Goal: Obtain resource: Obtain resource

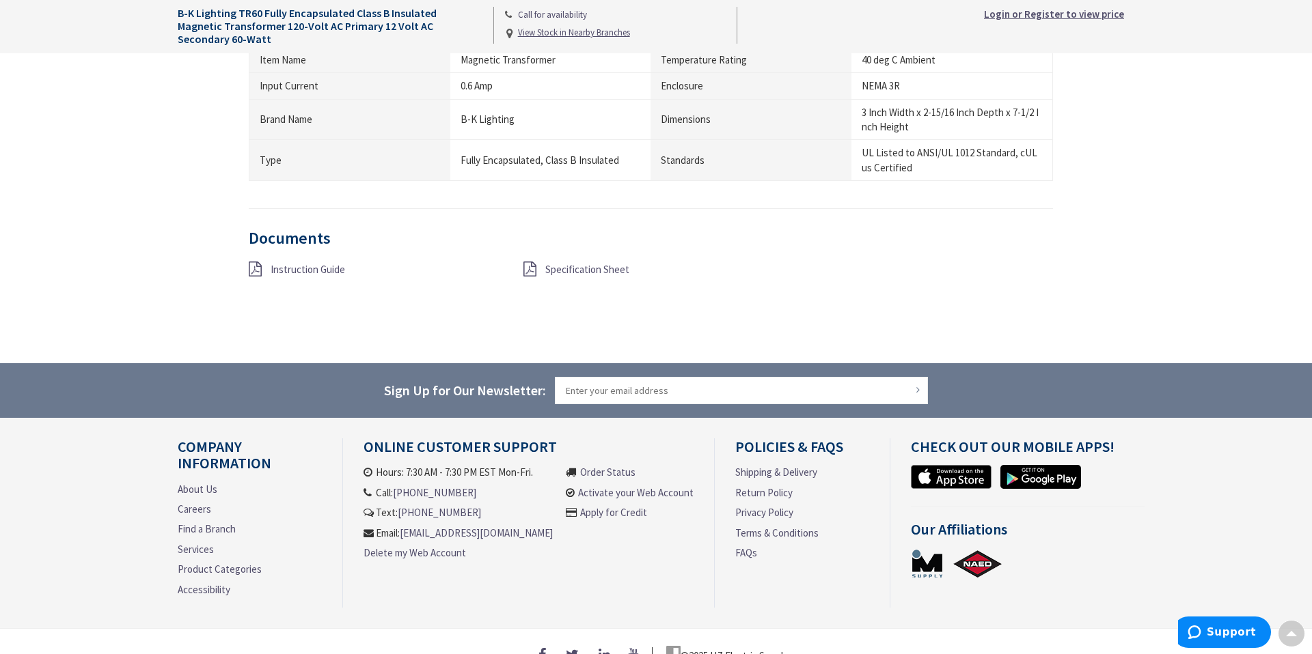
scroll to position [997, 0]
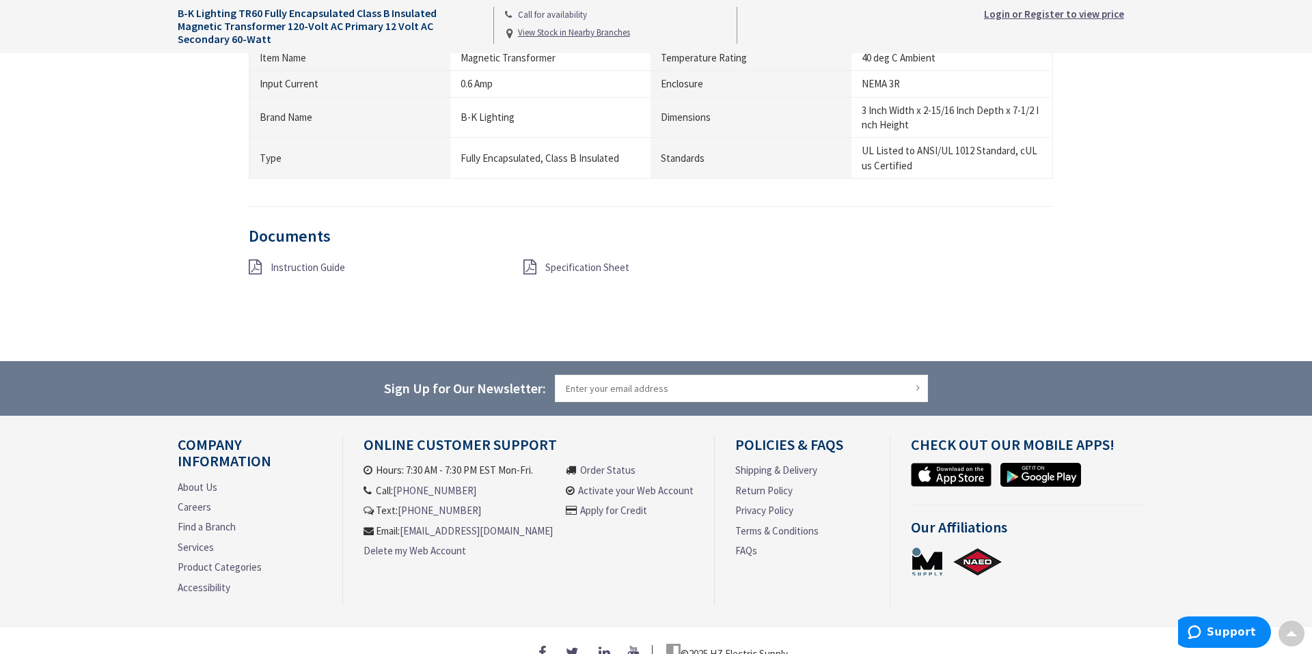
click at [294, 269] on span "Instruction Guide" at bounding box center [308, 267] width 74 height 13
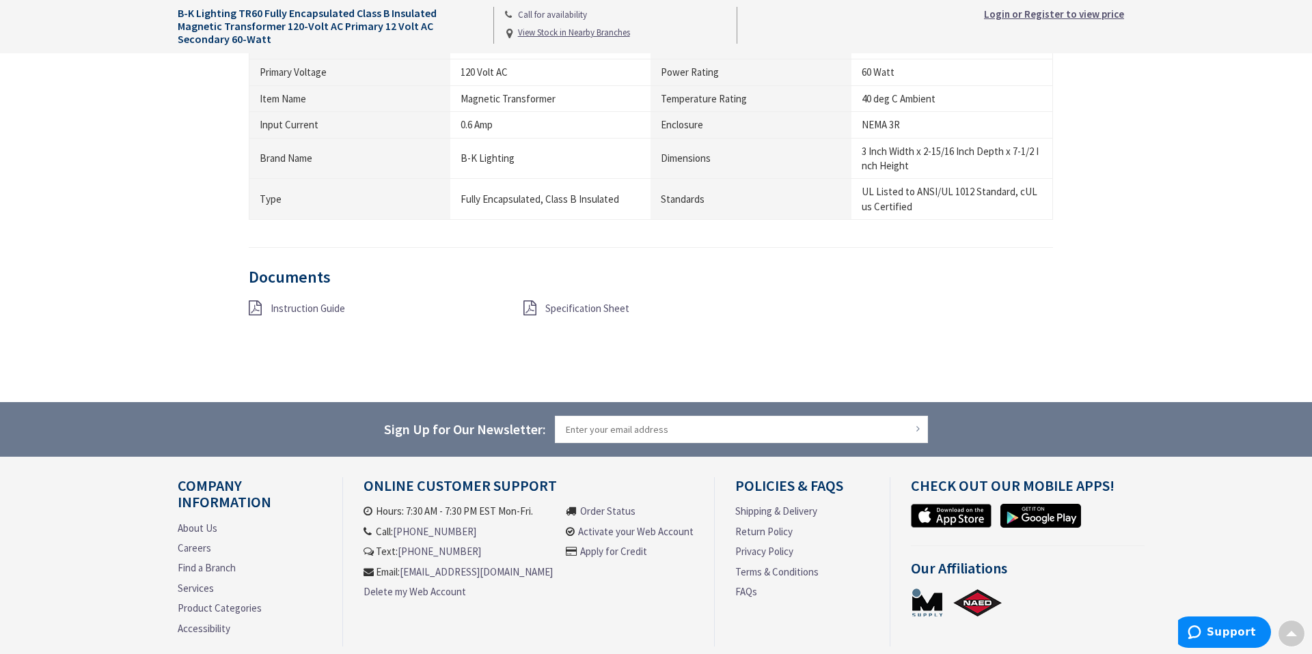
scroll to position [966, 0]
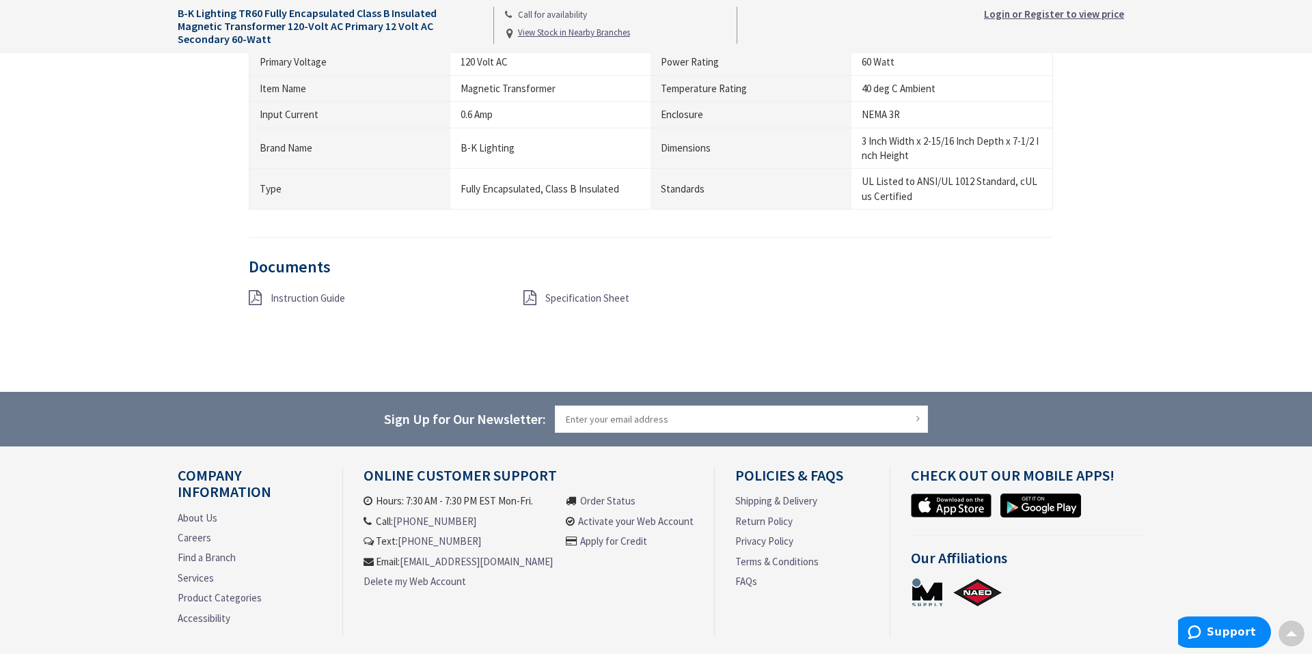
click at [532, 301] on icon at bounding box center [529, 297] width 13 height 15
